Goal: Find contact information: Find contact information

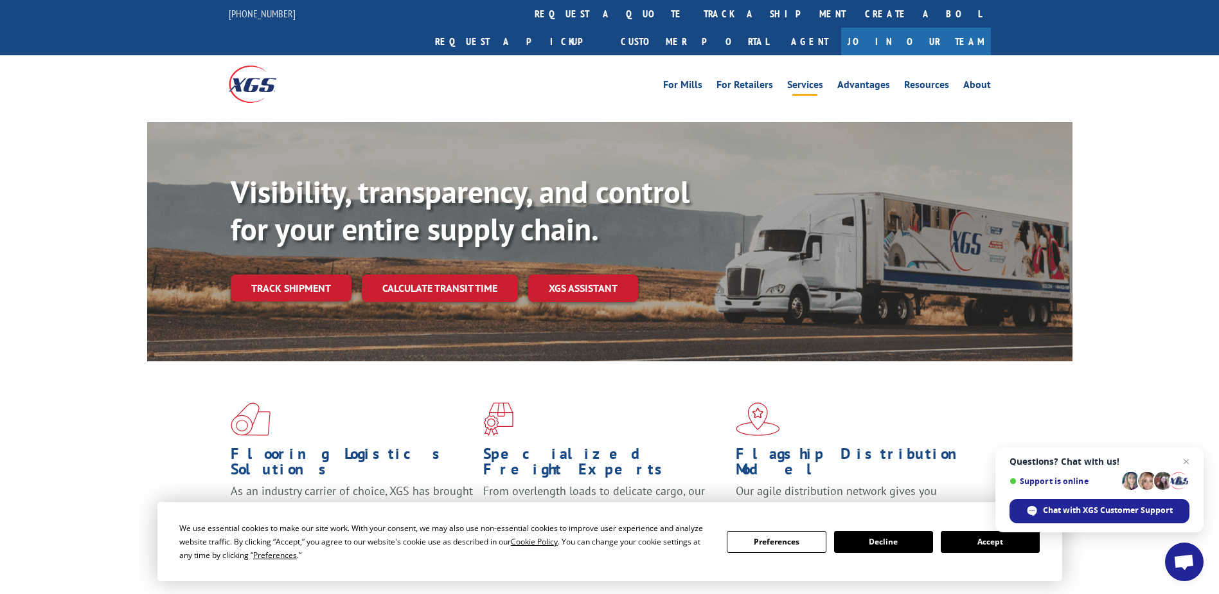
click at [815, 80] on link "Services" at bounding box center [805, 87] width 36 height 14
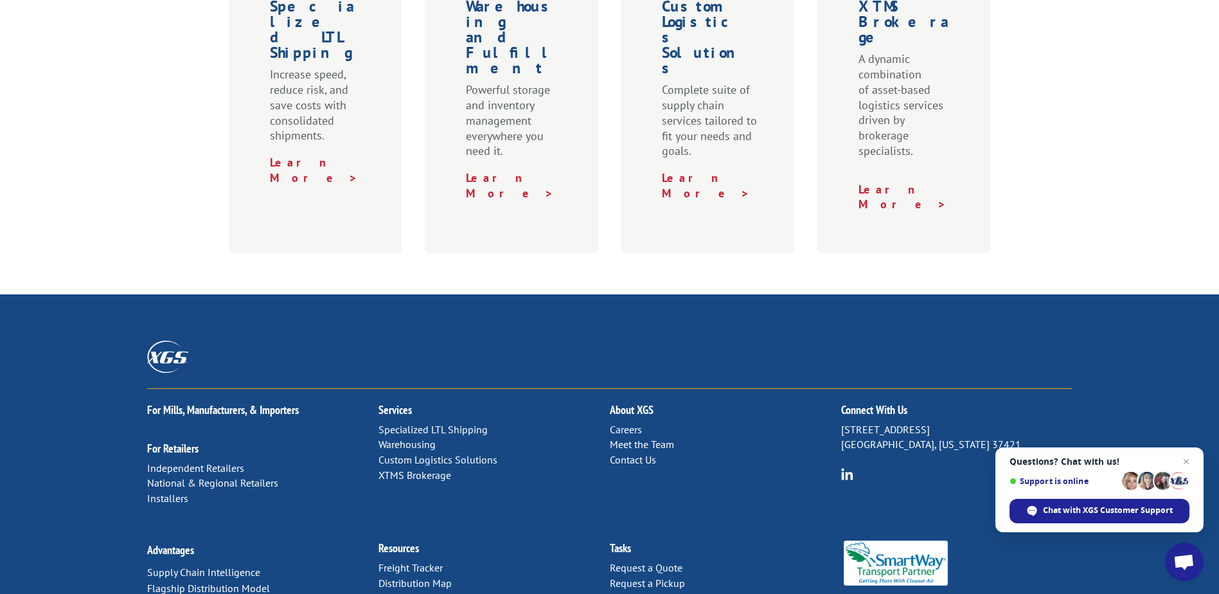
scroll to position [642, 0]
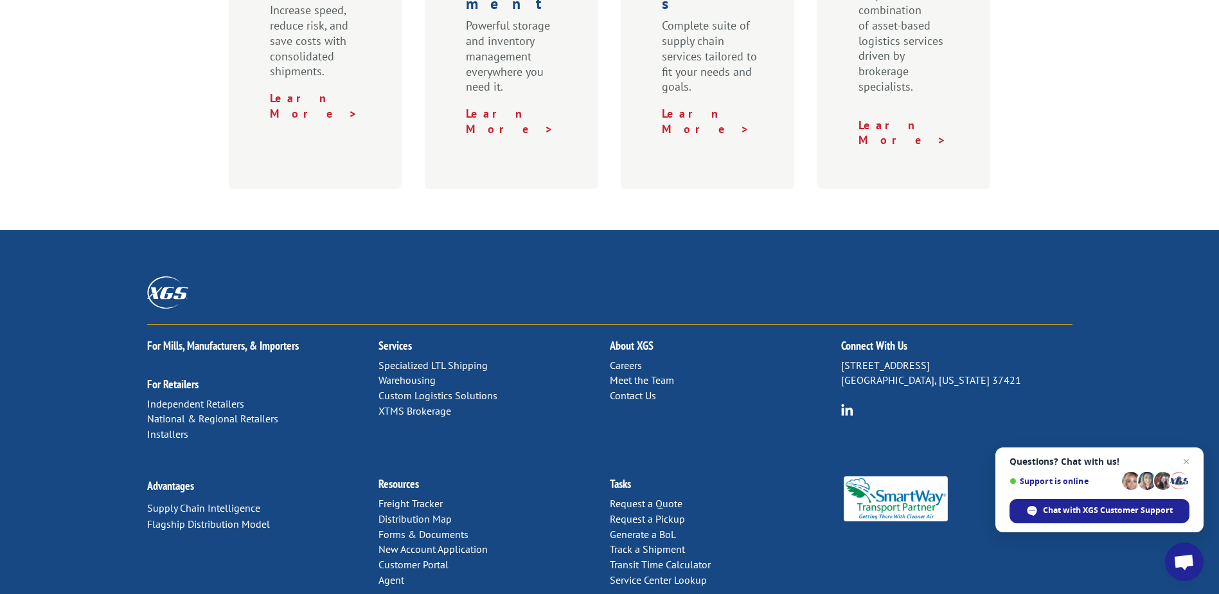
click at [631, 389] on link "Contact Us" at bounding box center [633, 395] width 46 height 13
